Goal: Task Accomplishment & Management: Use online tool/utility

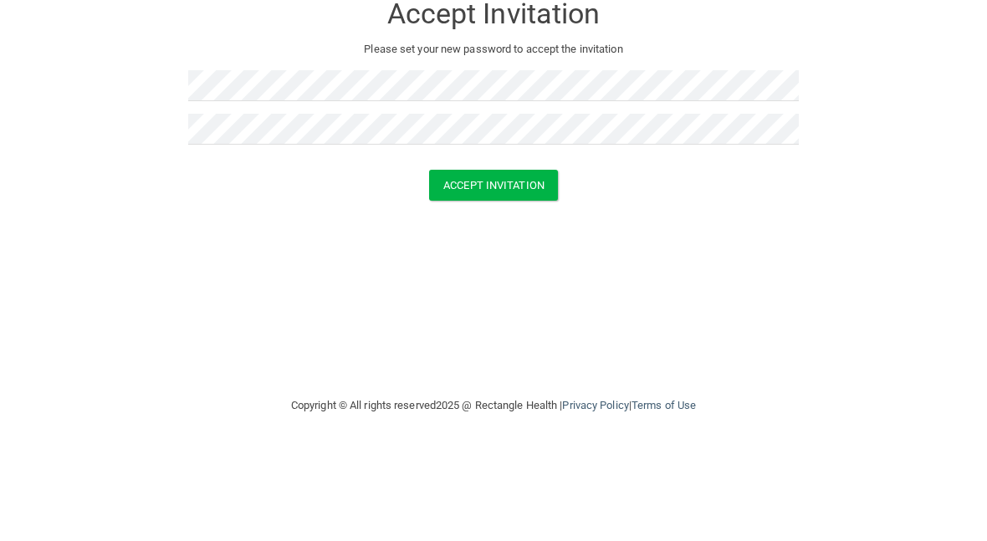
click at [511, 261] on button "Accept Invitation" at bounding box center [493, 276] width 129 height 31
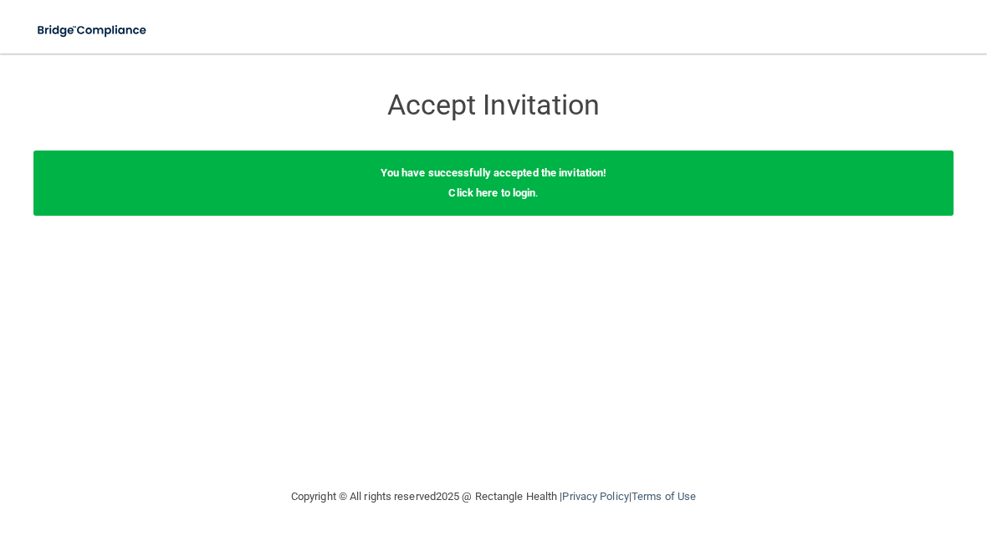
click at [522, 186] on link "Click here to login" at bounding box center [491, 192] width 87 height 13
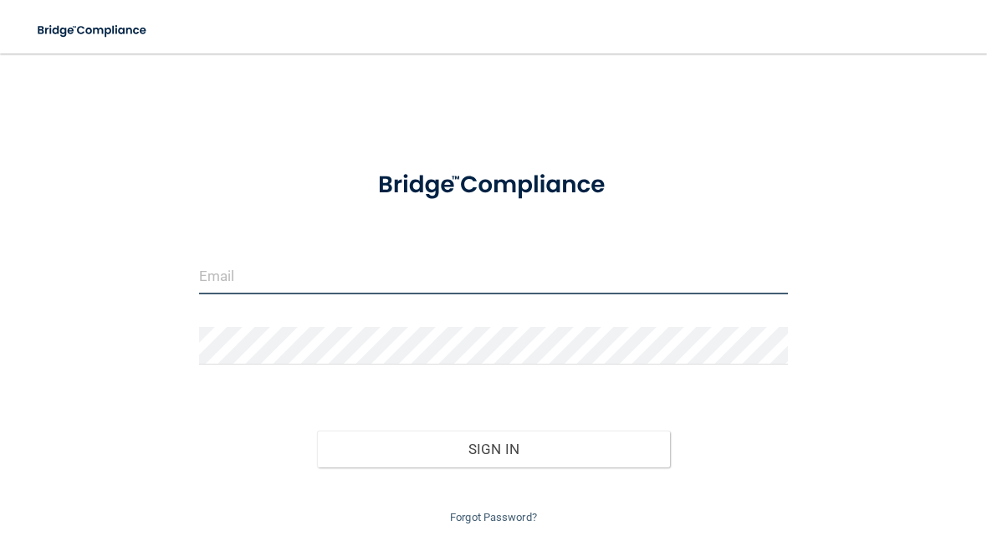
click at [326, 268] on input "email" at bounding box center [493, 276] width 589 height 38
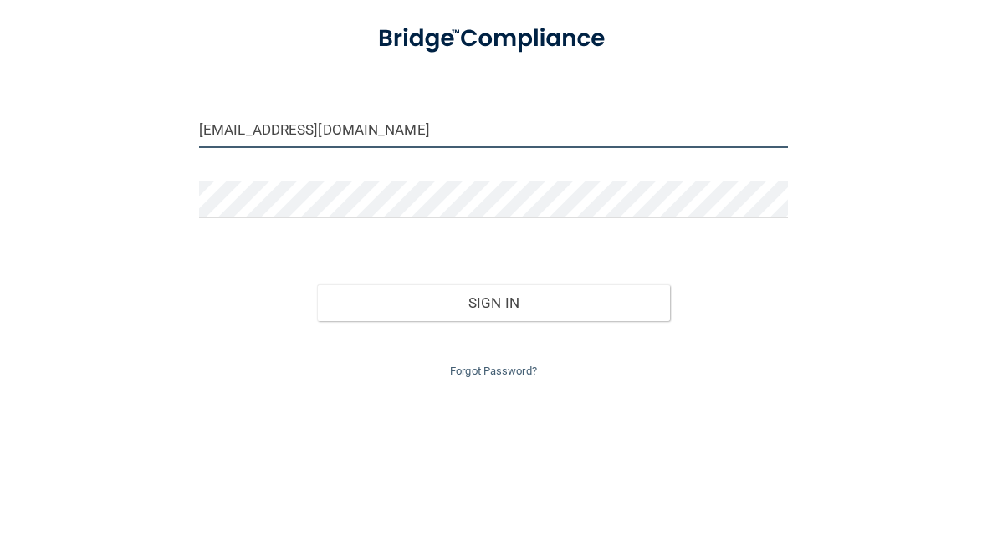
type input "[EMAIL_ADDRESS][DOMAIN_NAME]"
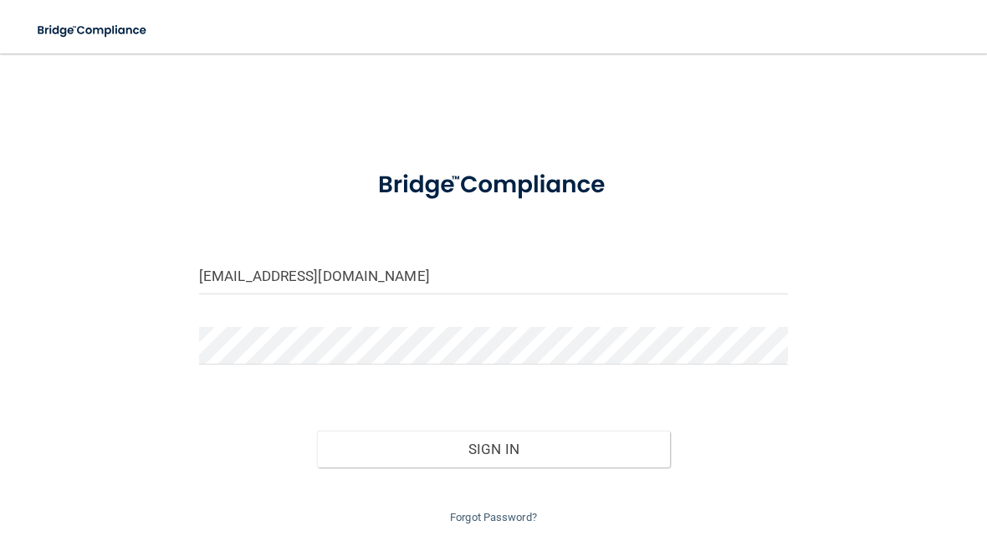
click at [540, 439] on button "Sign In" at bounding box center [493, 449] width 353 height 37
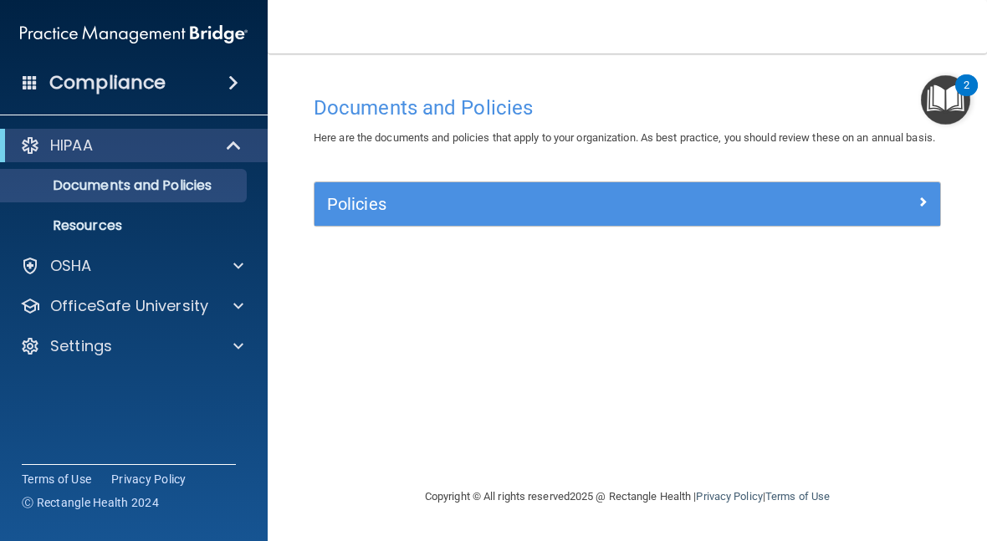
click at [237, 258] on span at bounding box center [238, 266] width 10 height 20
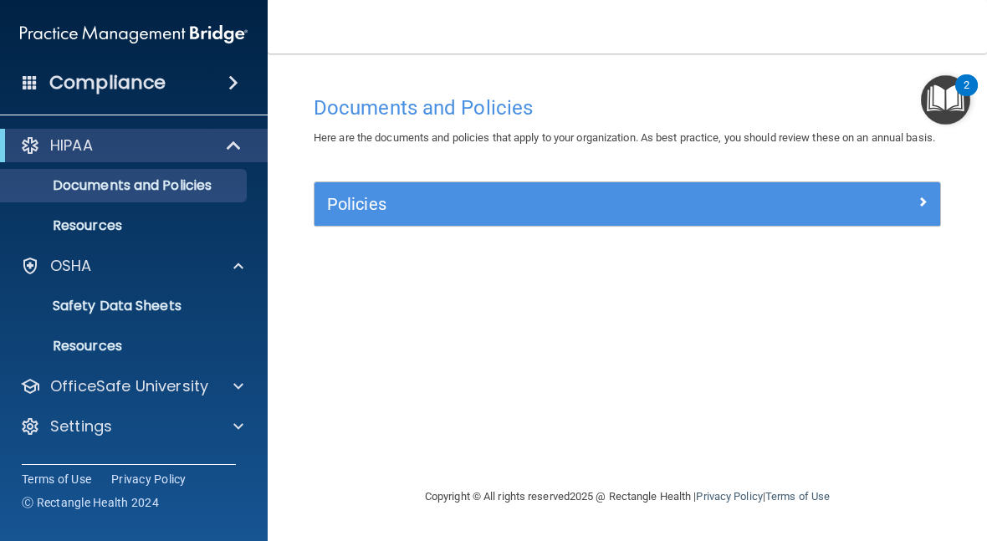
click at [178, 316] on link "Safety Data Sheets" at bounding box center [114, 305] width 263 height 33
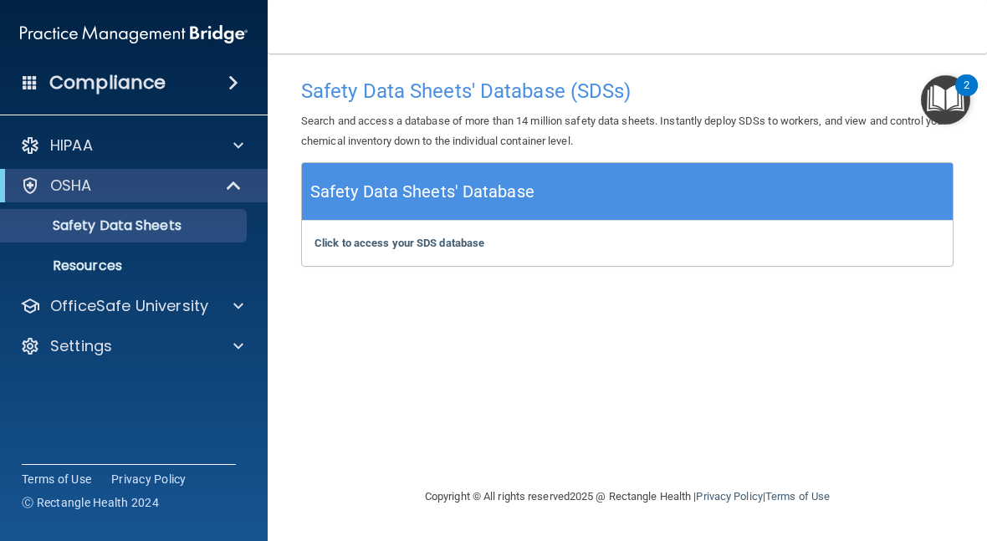
click at [417, 237] on b "Click to access your SDS database" at bounding box center [399, 243] width 170 height 13
click at [196, 251] on link "Resources" at bounding box center [114, 265] width 263 height 33
